Goal: Task Accomplishment & Management: Use online tool/utility

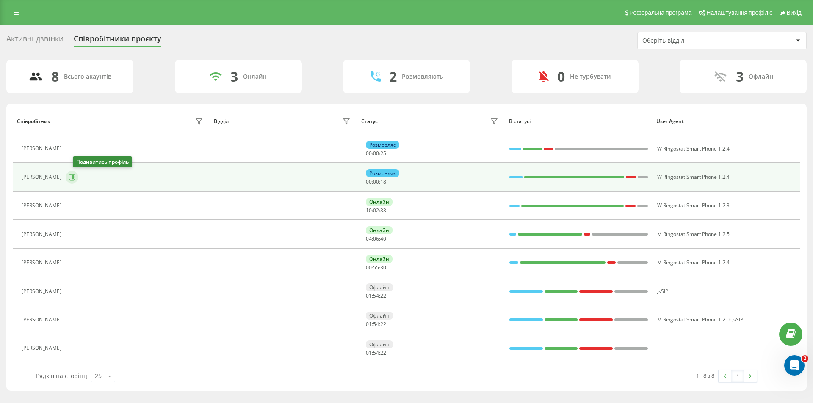
click at [75, 178] on icon at bounding box center [72, 177] width 7 height 7
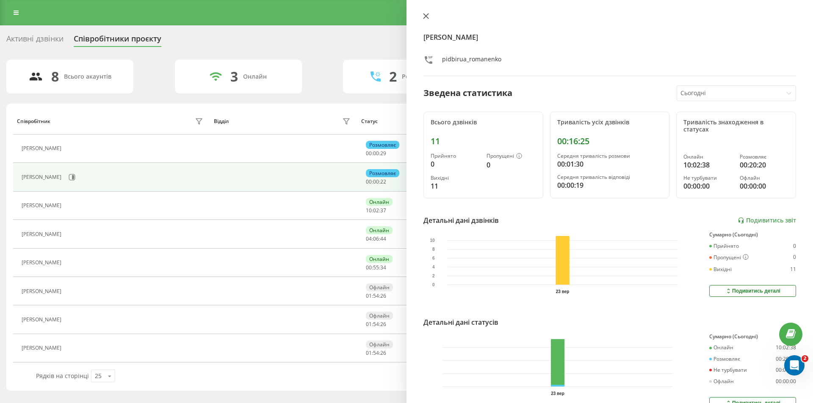
click at [425, 16] on icon at bounding box center [425, 16] width 5 height 5
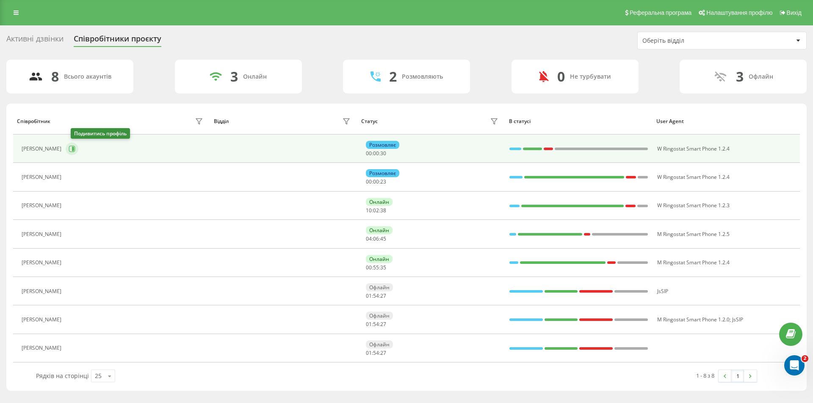
click at [74, 151] on icon at bounding box center [73, 149] width 2 height 4
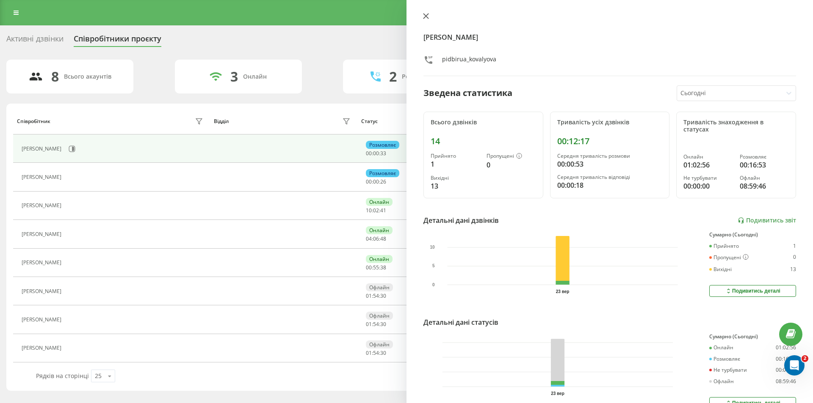
click at [426, 14] on icon at bounding box center [426, 16] width 6 height 6
